Goal: Find specific page/section: Find specific page/section

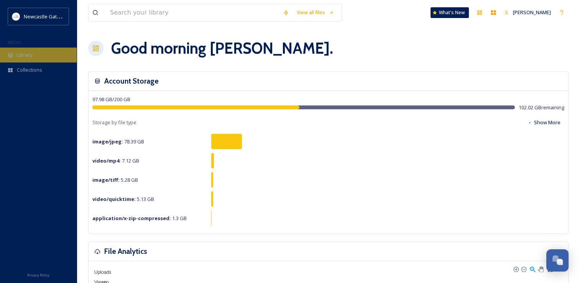
click at [33, 57] on div "Library" at bounding box center [38, 55] width 77 height 15
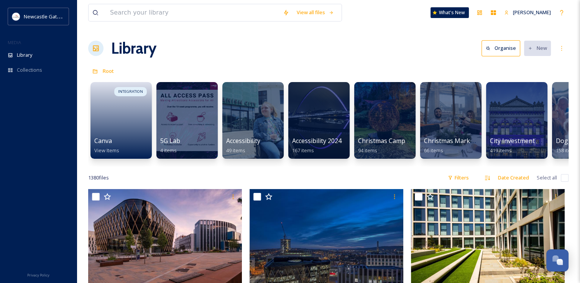
click at [397, 58] on div "Library Organise New" at bounding box center [328, 48] width 480 height 23
click at [173, 107] on div at bounding box center [187, 120] width 62 height 78
